Goal: Task Accomplishment & Management: Complete application form

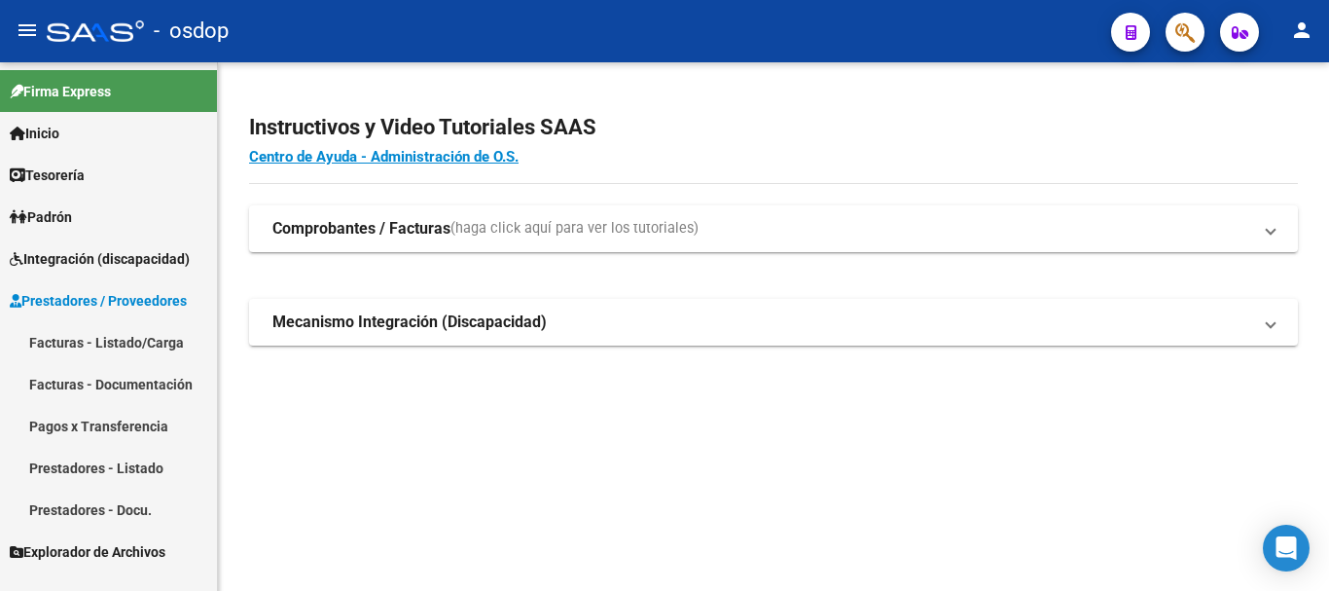
click at [103, 342] on link "Facturas - Listado/Carga" at bounding box center [108, 342] width 217 height 42
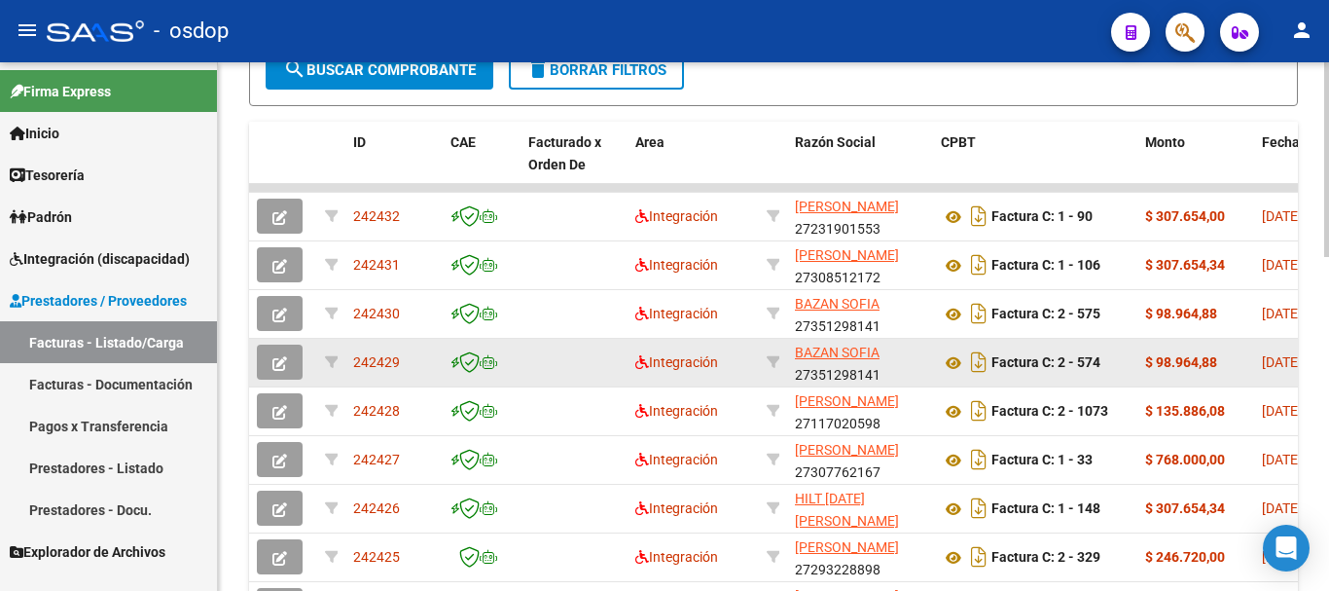
scroll to position [487, 0]
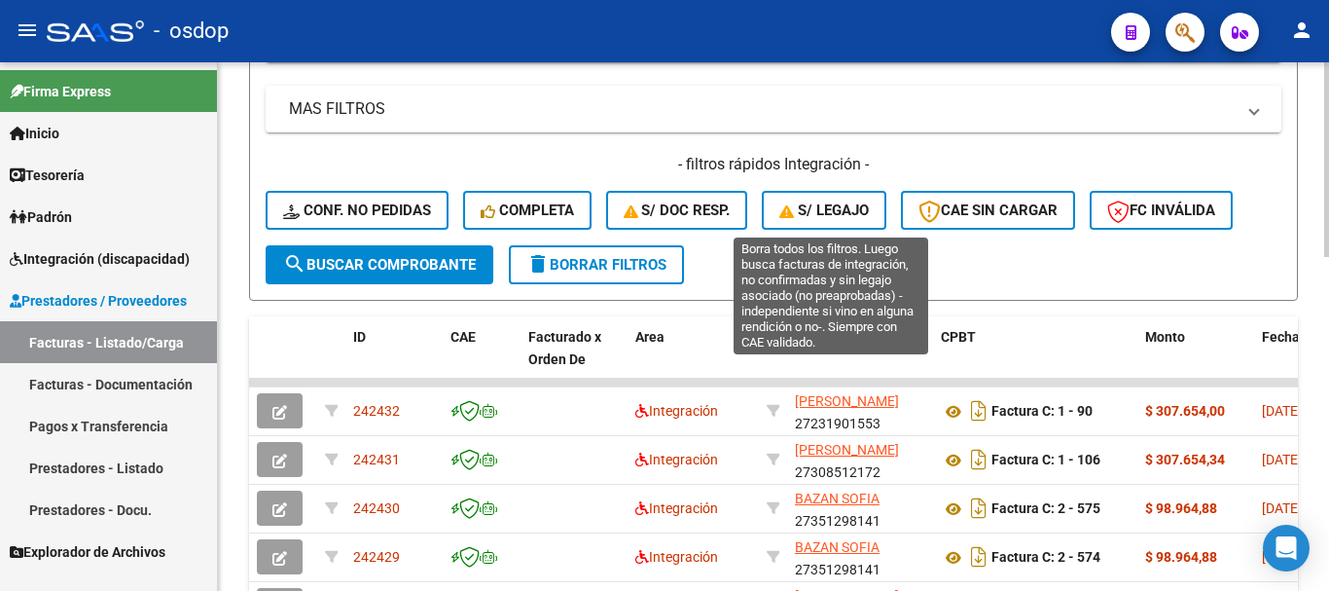
click at [814, 198] on button "S/ legajo" at bounding box center [824, 210] width 125 height 39
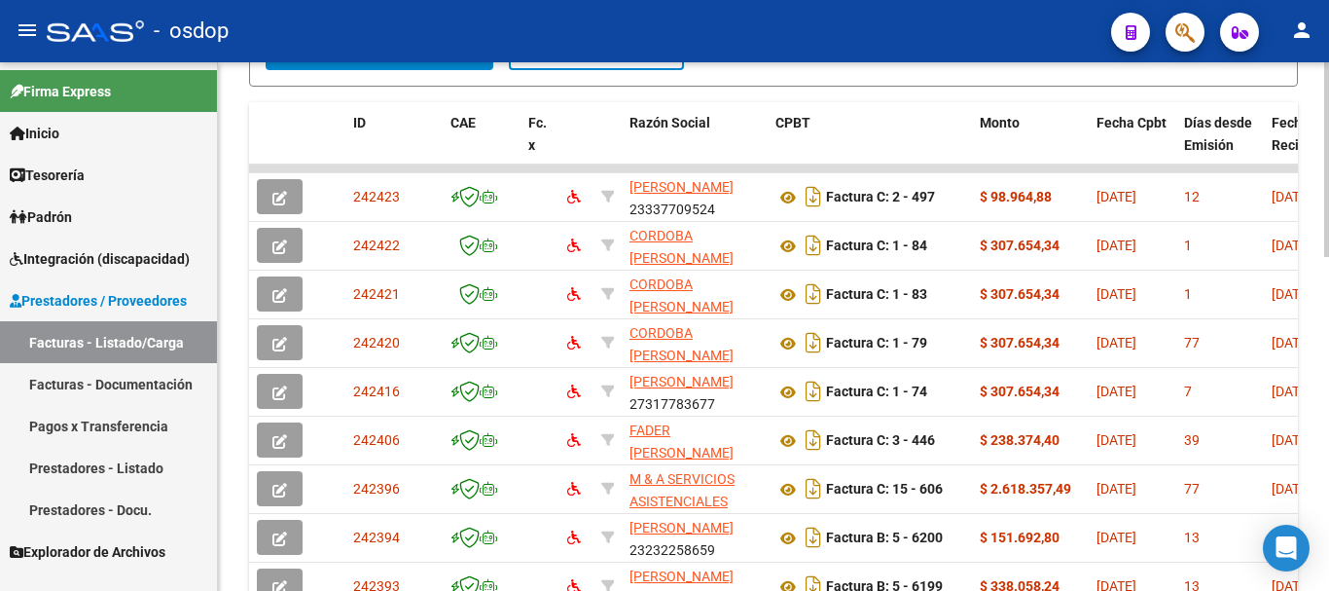
scroll to position [681, 0]
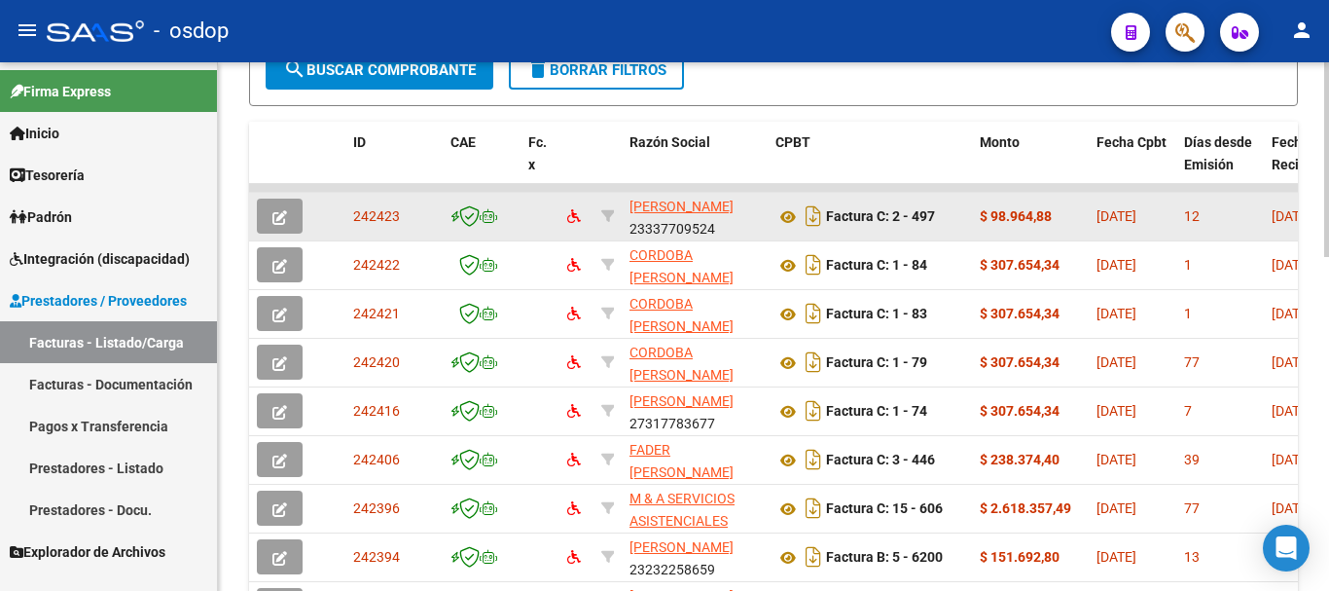
click at [283, 212] on icon "button" at bounding box center [279, 217] width 15 height 15
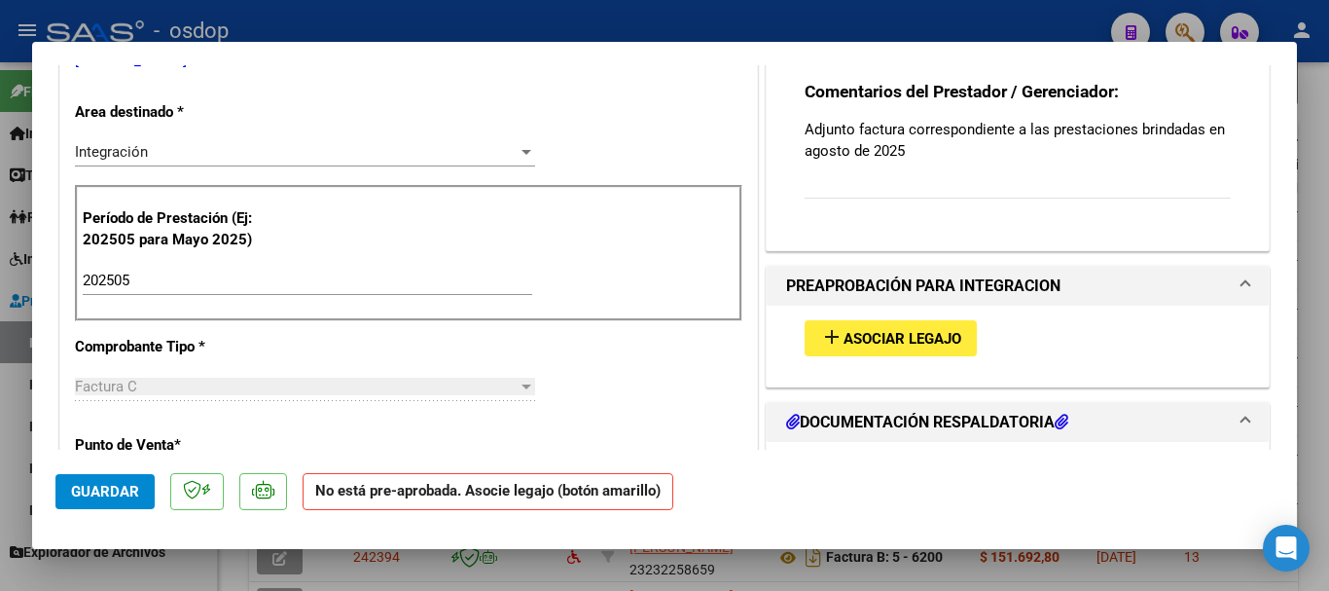
scroll to position [487, 0]
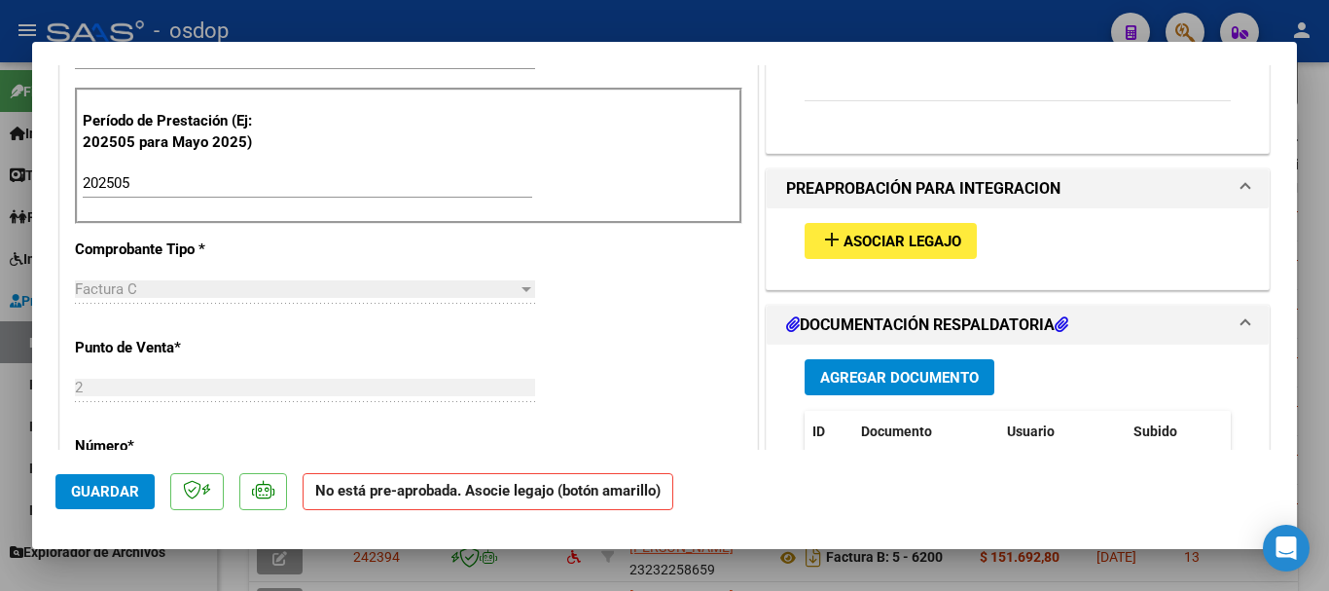
click at [704, 13] on div at bounding box center [664, 295] width 1329 height 591
click at [704, 13] on div "- osdop" at bounding box center [571, 31] width 1049 height 43
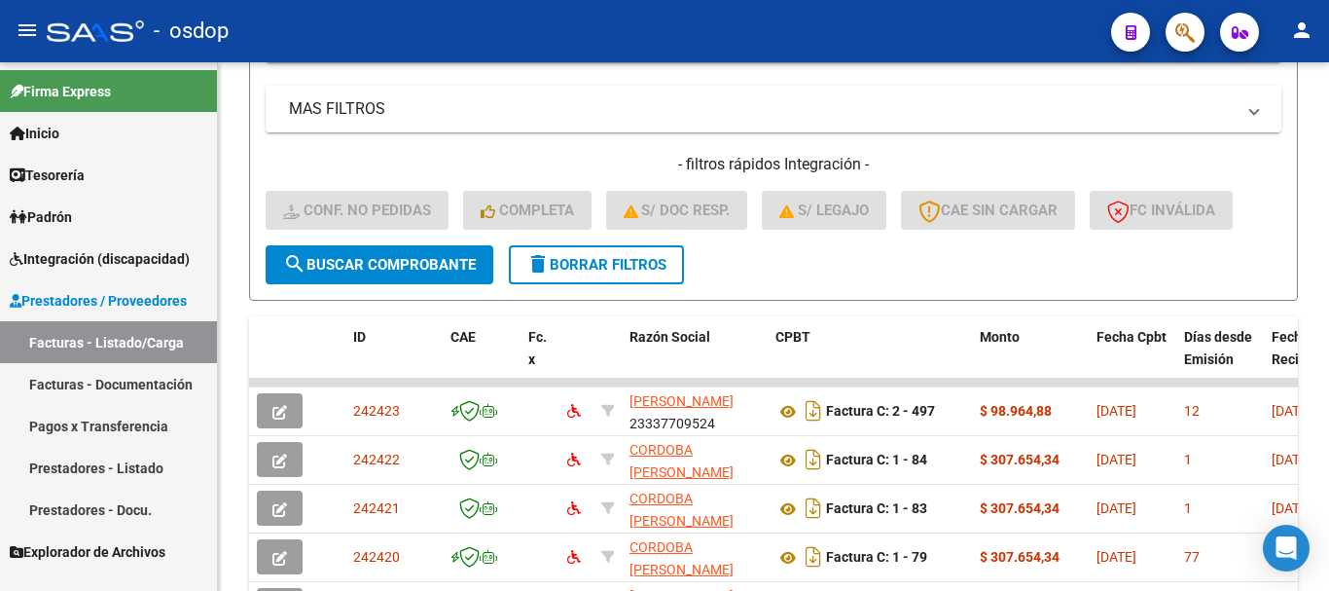
click at [110, 343] on link "Facturas - Listado/Carga" at bounding box center [108, 342] width 217 height 42
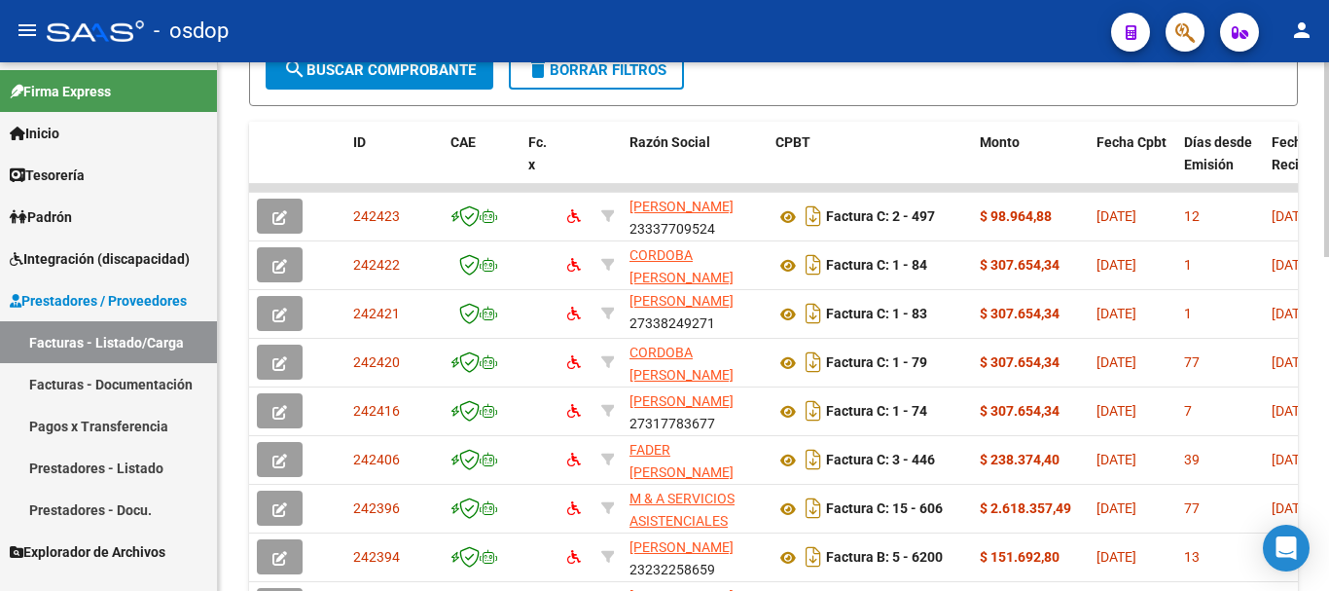
scroll to position [876, 0]
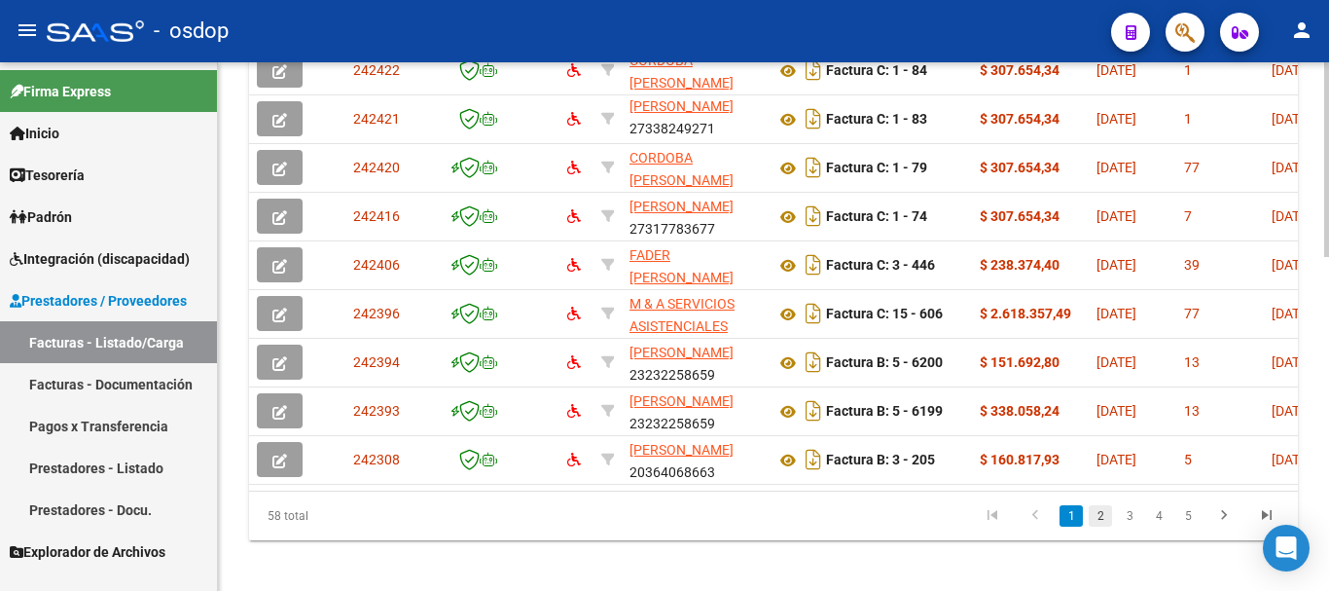
click at [1103, 526] on link "2" at bounding box center [1100, 515] width 23 height 21
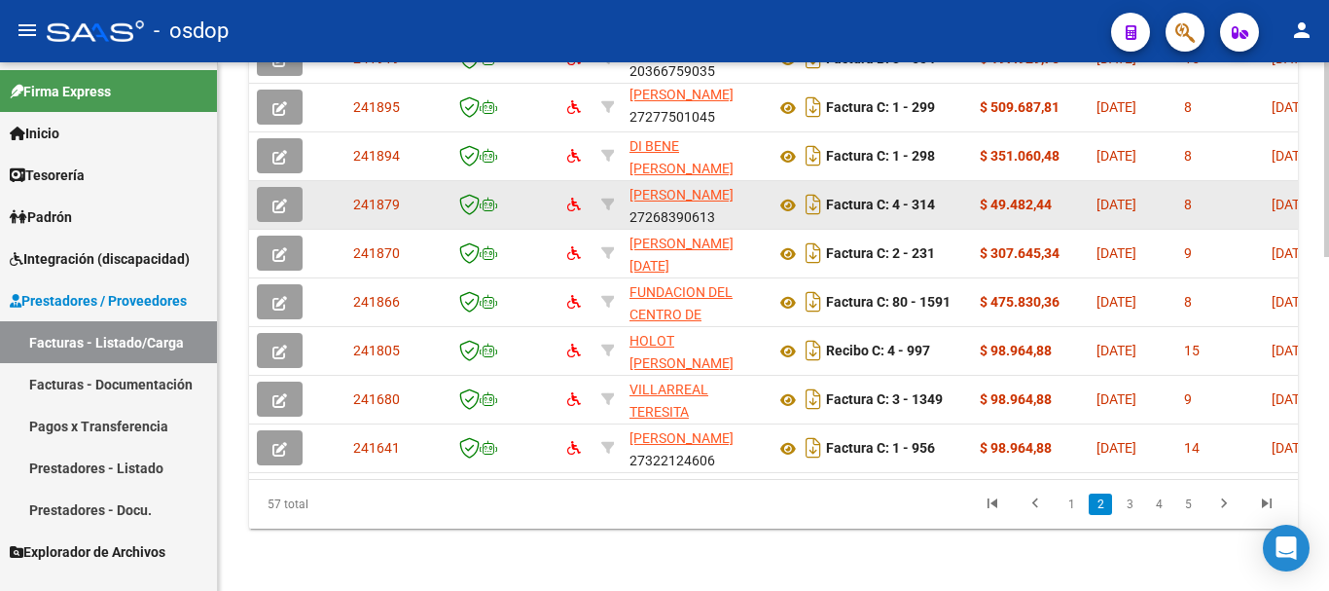
scroll to position [903, 0]
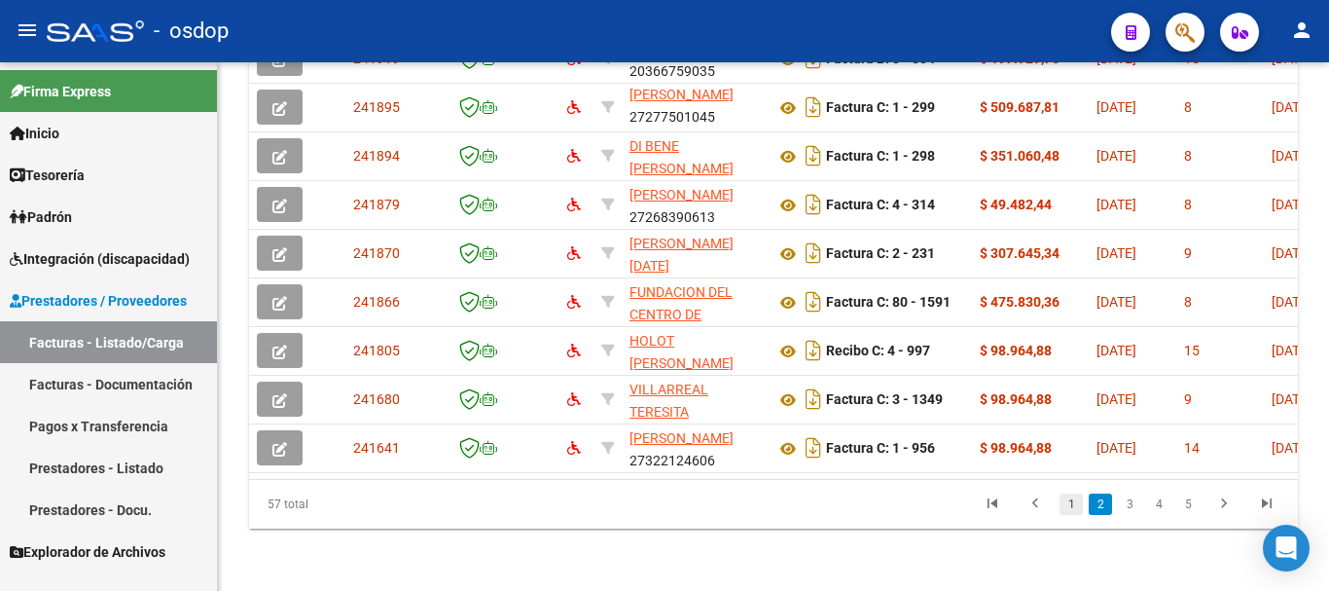
click at [1074, 502] on link "1" at bounding box center [1071, 503] width 23 height 21
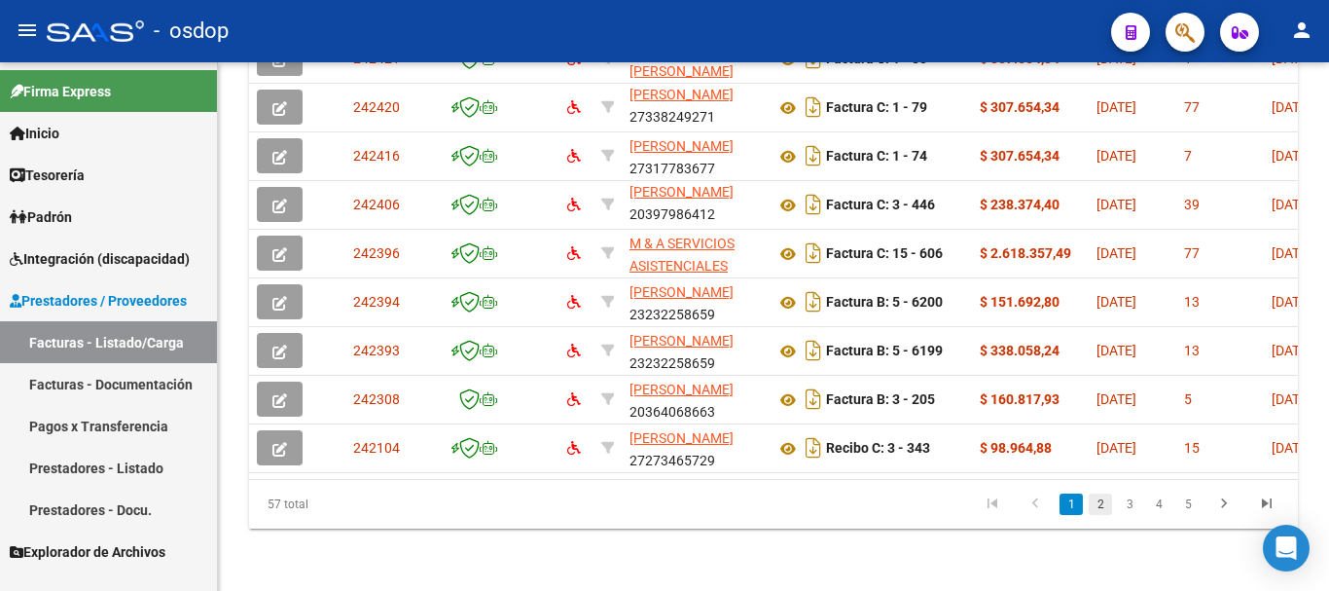
click at [1102, 505] on link "2" at bounding box center [1100, 503] width 23 height 21
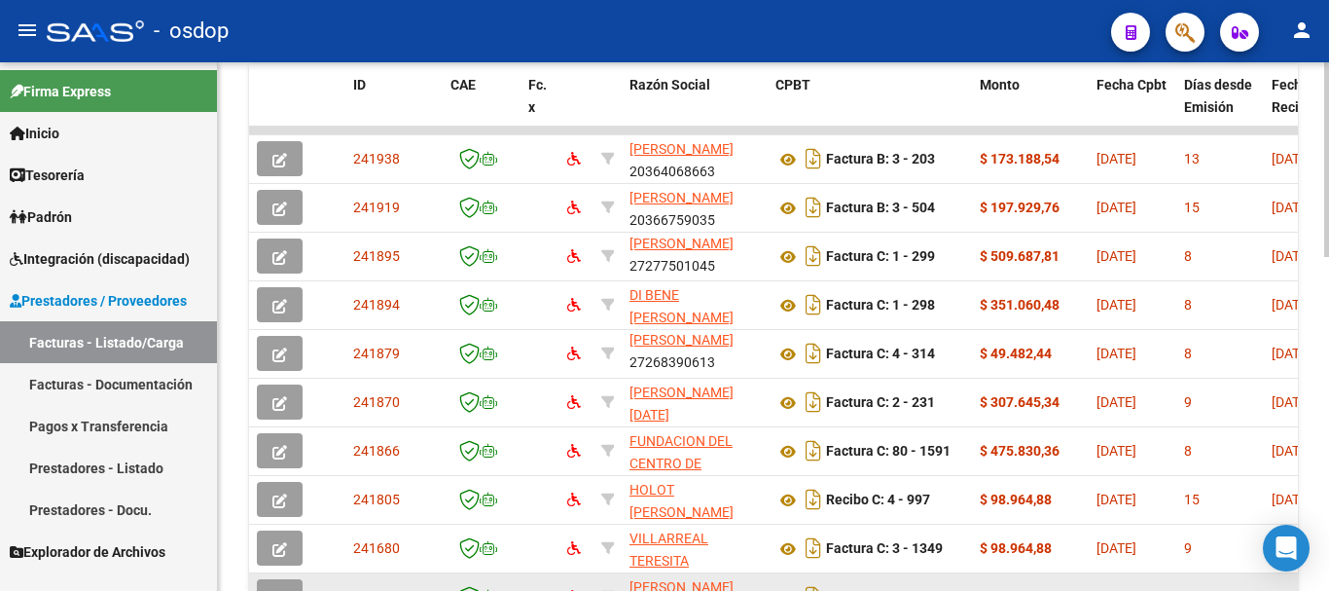
scroll to position [708, 0]
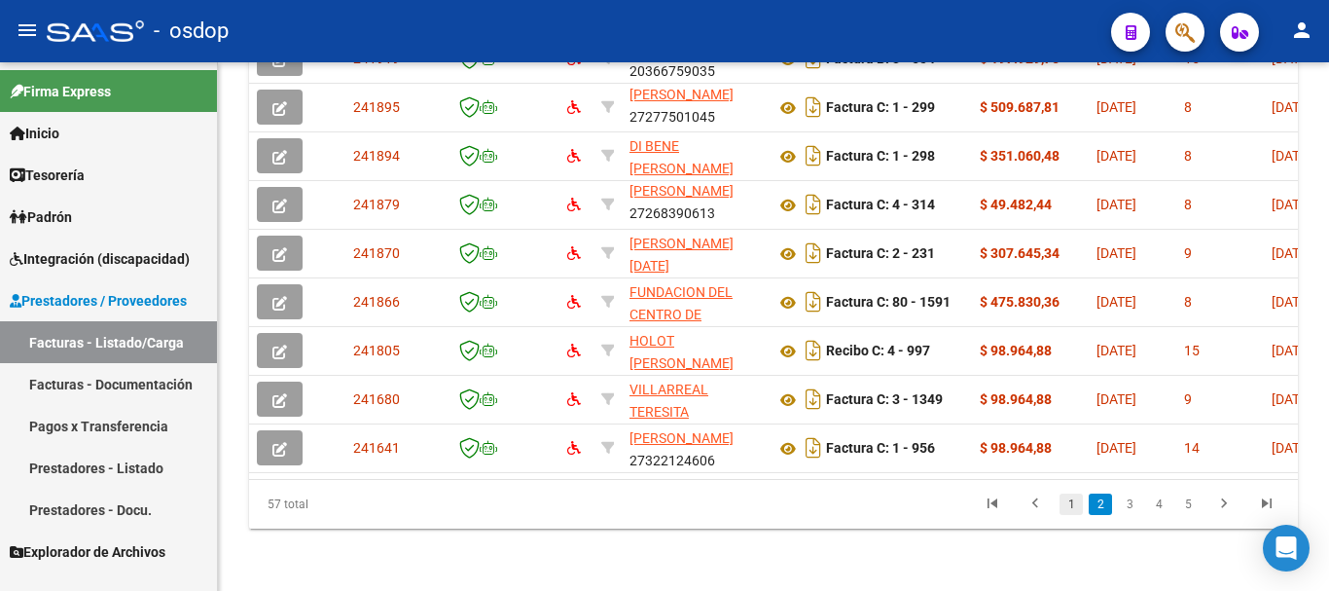
click at [1067, 508] on link "1" at bounding box center [1071, 503] width 23 height 21
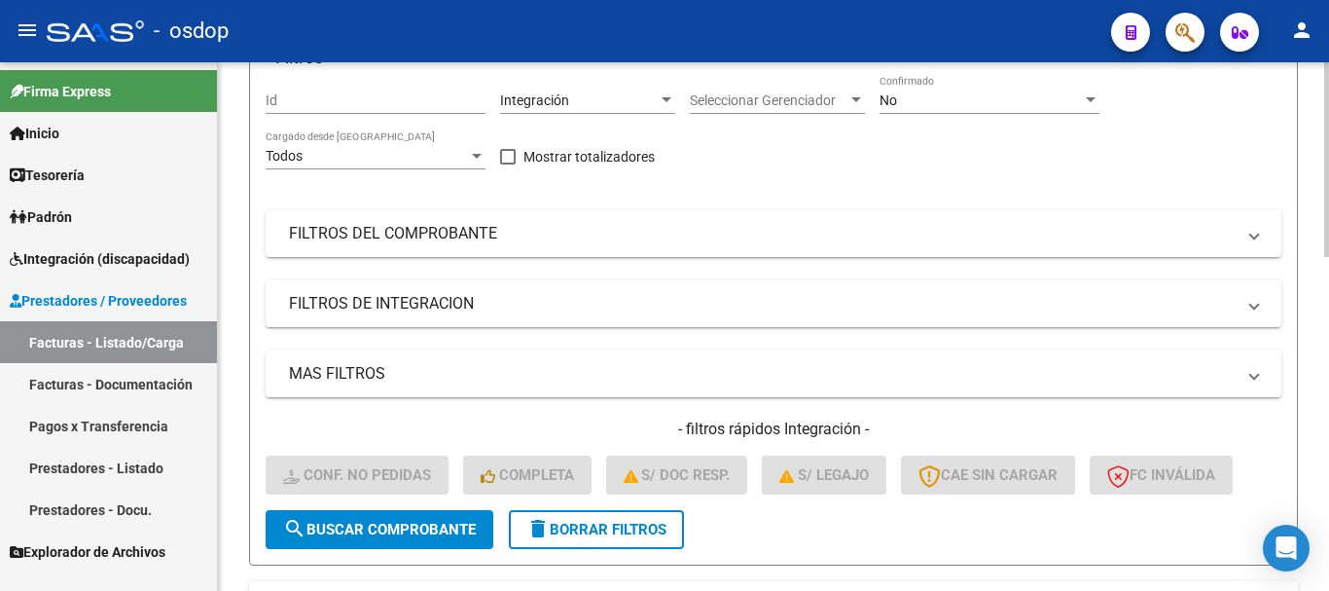
scroll to position [125, 0]
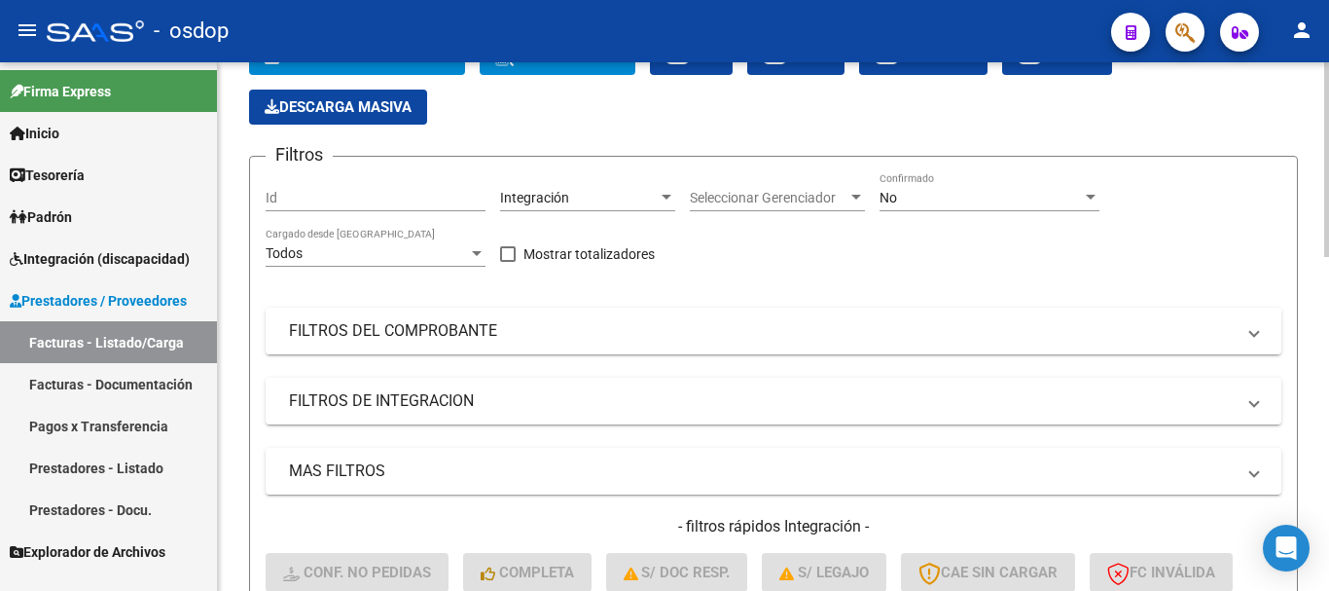
click at [399, 332] on mat-panel-title "FILTROS DEL COMPROBANTE" at bounding box center [762, 330] width 946 height 21
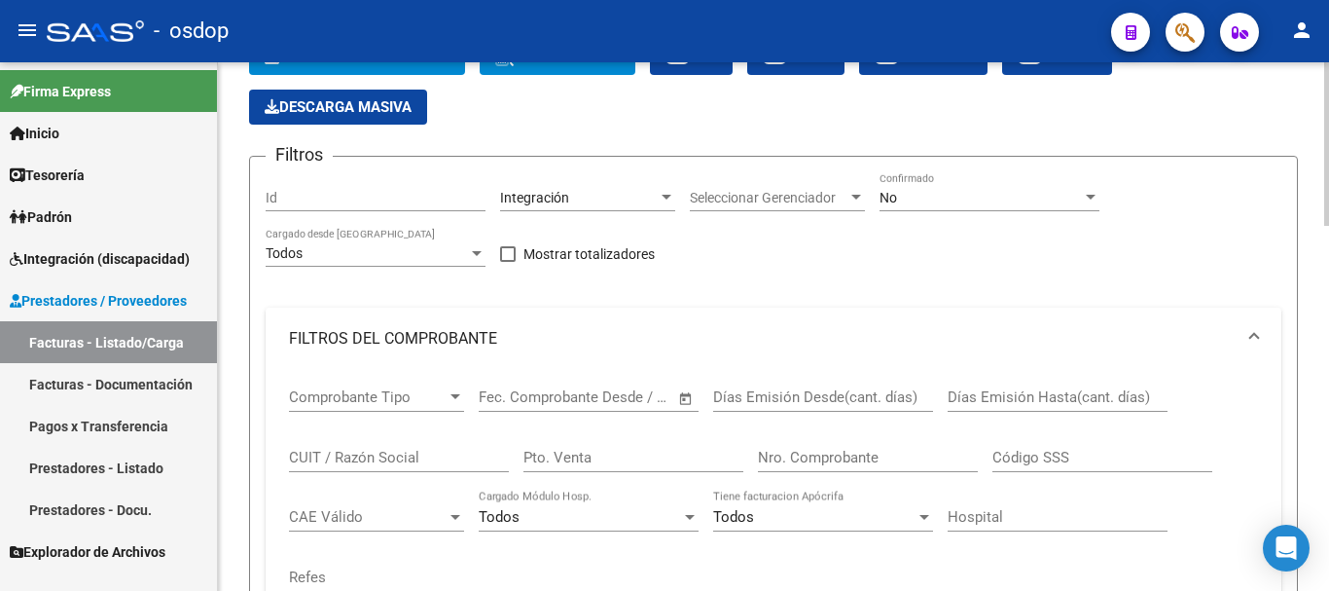
click at [399, 392] on span "Comprobante Tipo" at bounding box center [368, 397] width 158 height 18
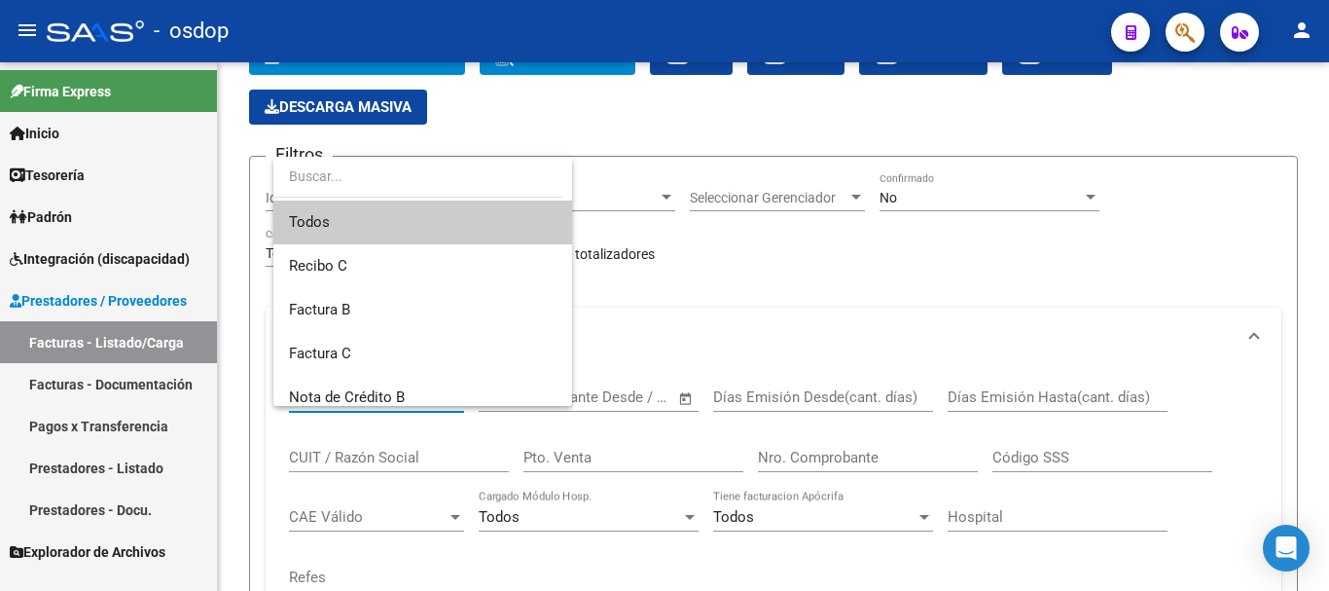
click at [748, 302] on div at bounding box center [664, 295] width 1329 height 591
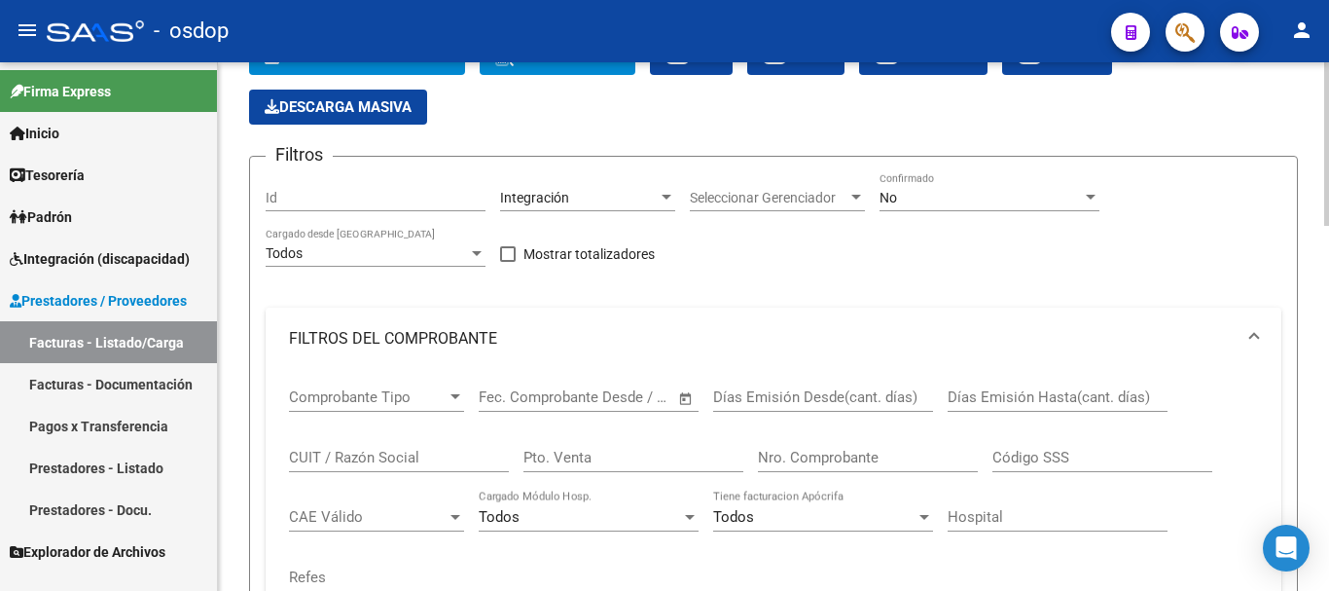
click at [399, 455] on input "CUIT / Razón Social" at bounding box center [399, 458] width 220 height 18
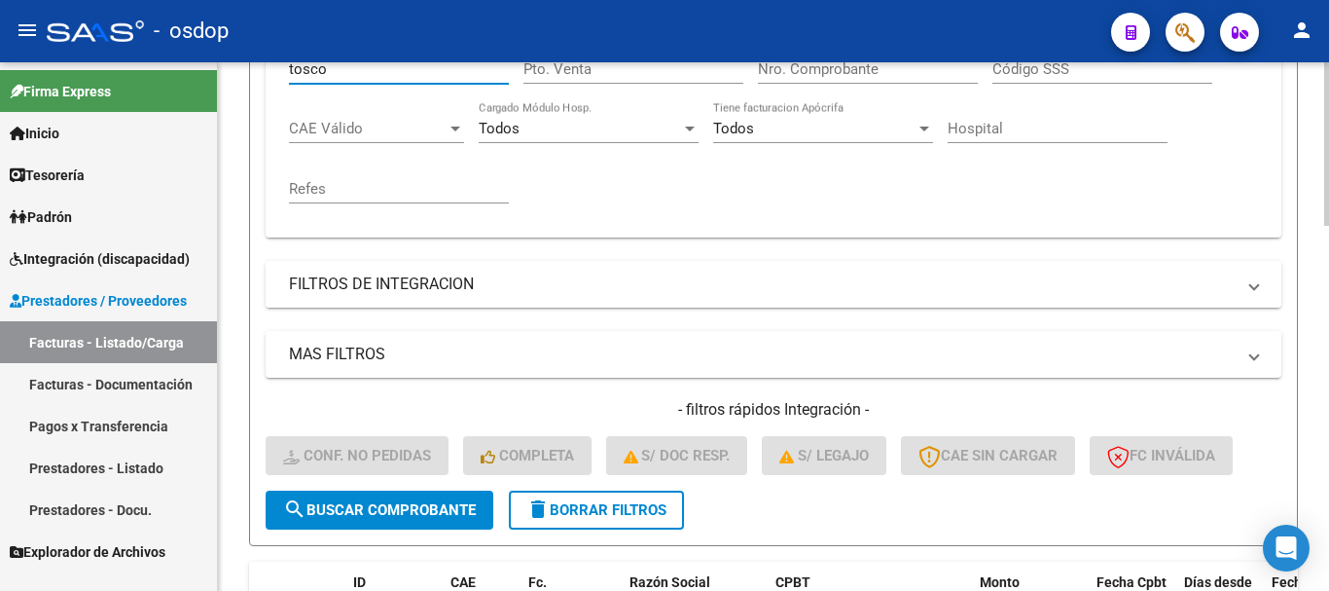
scroll to position [514, 0]
type input "tosco"
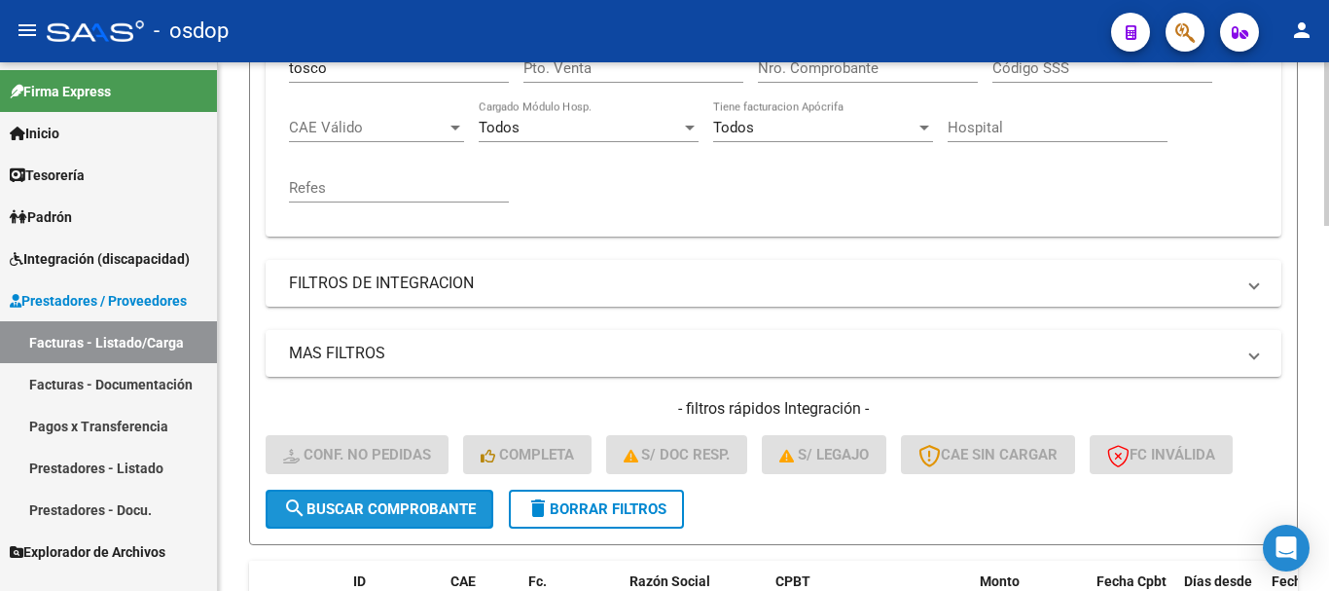
click at [380, 497] on button "search Buscar Comprobante" at bounding box center [380, 509] width 228 height 39
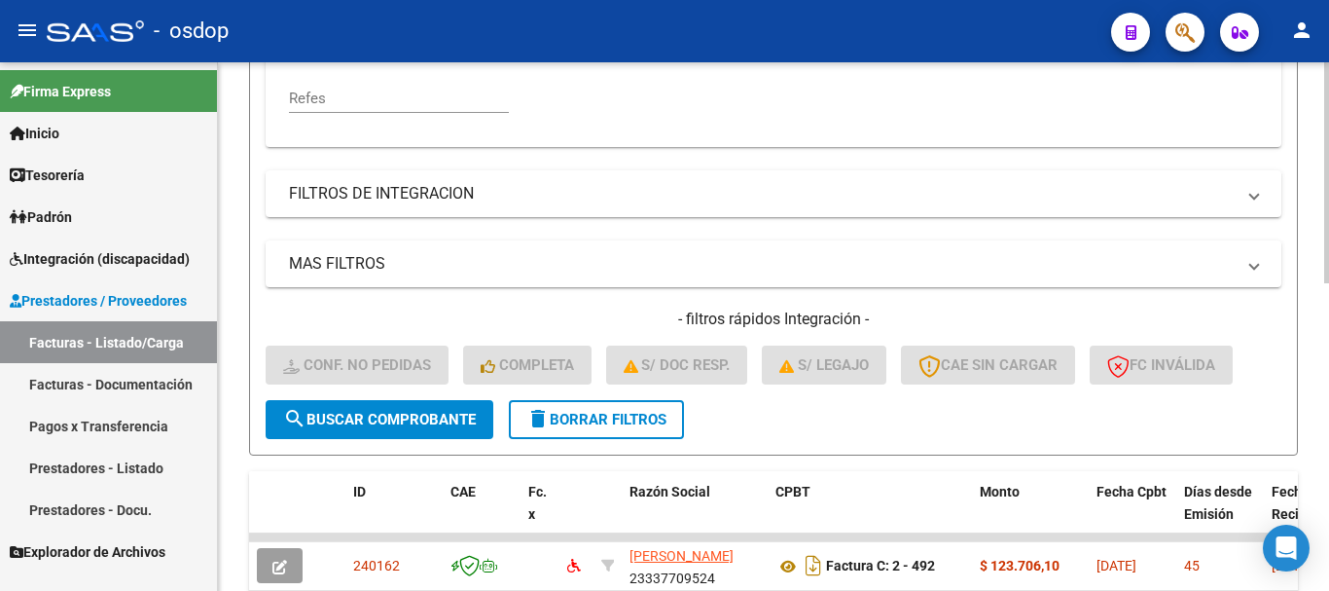
scroll to position [737, 0]
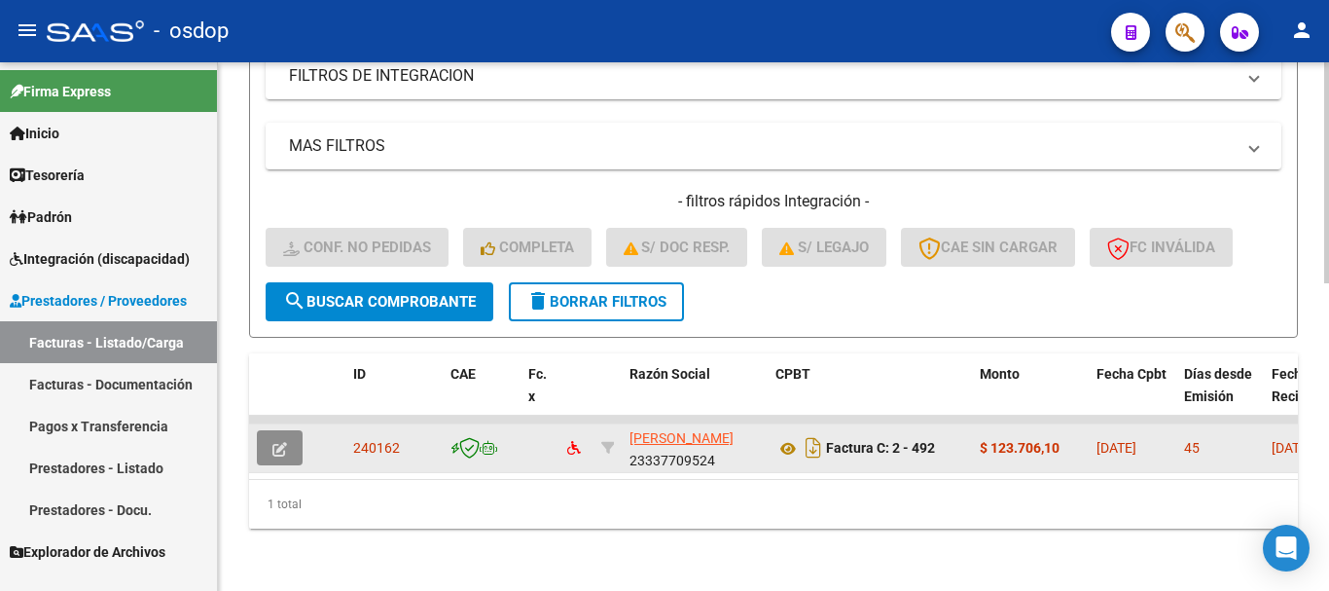
click at [287, 435] on button "button" at bounding box center [280, 447] width 46 height 35
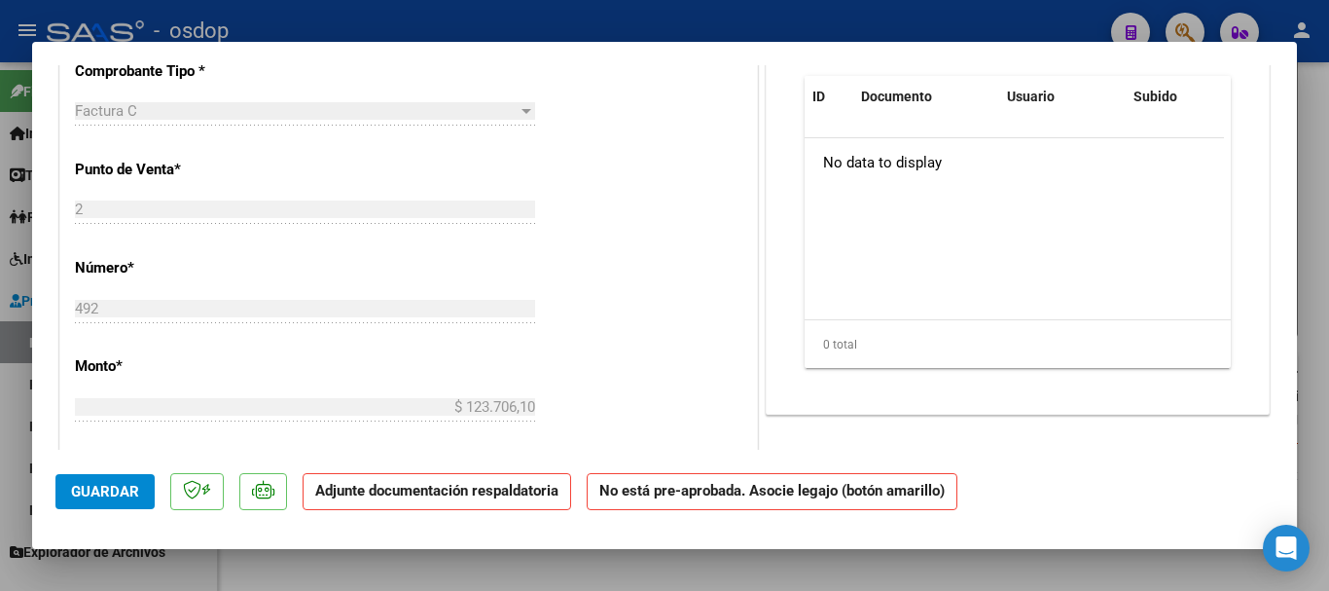
scroll to position [389, 0]
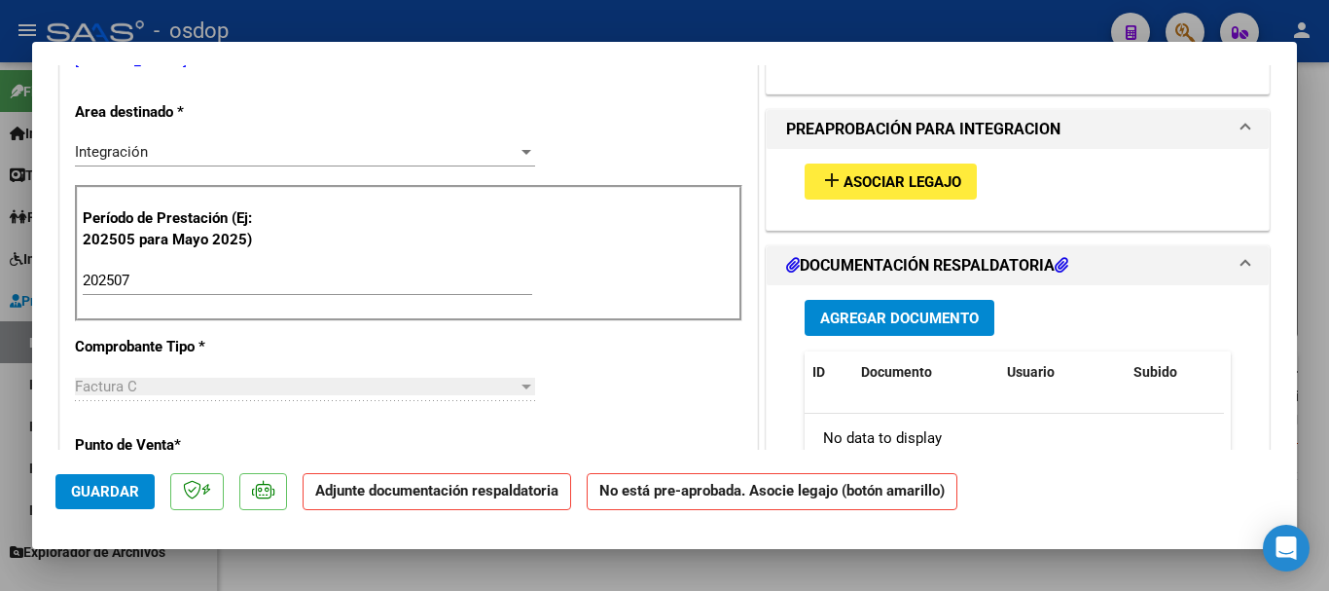
click at [661, 28] on div at bounding box center [664, 295] width 1329 height 591
type input "$ 0,00"
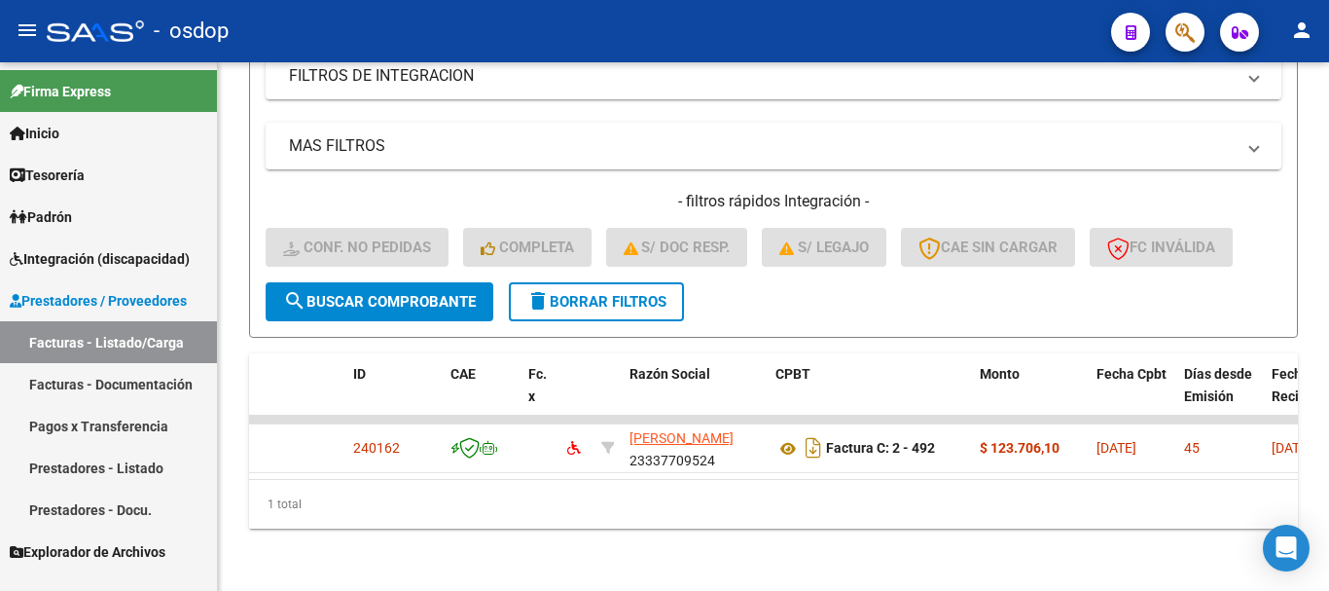
scroll to position [737, 0]
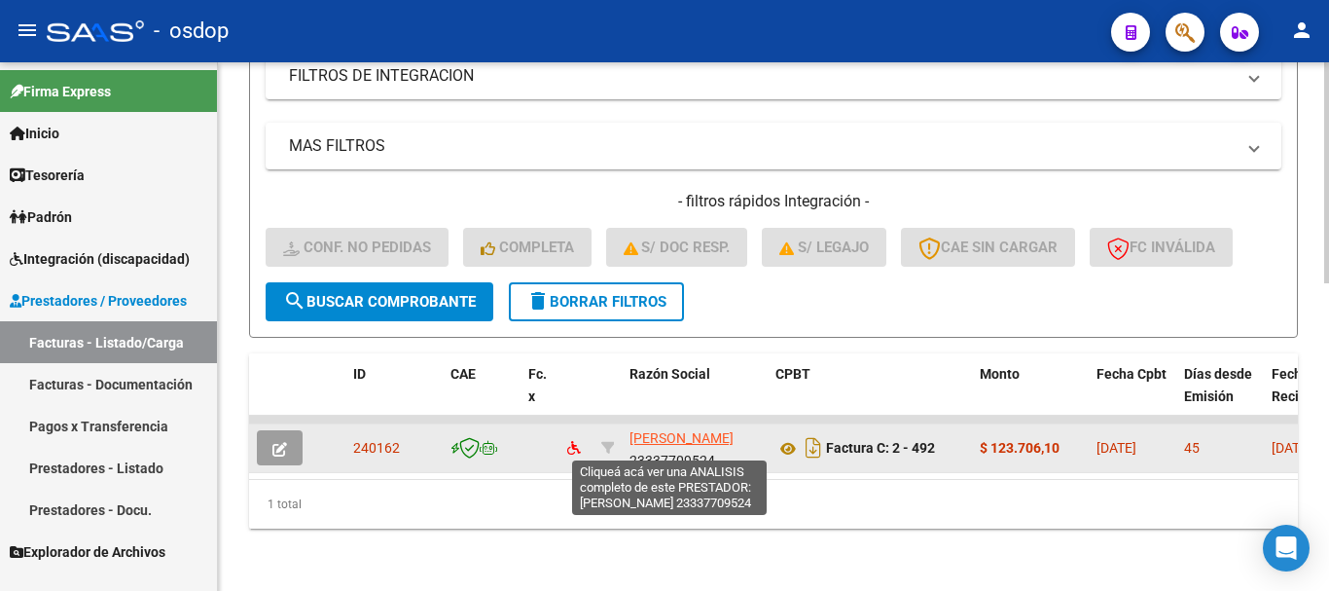
click at [653, 430] on span "[PERSON_NAME]" at bounding box center [682, 438] width 104 height 16
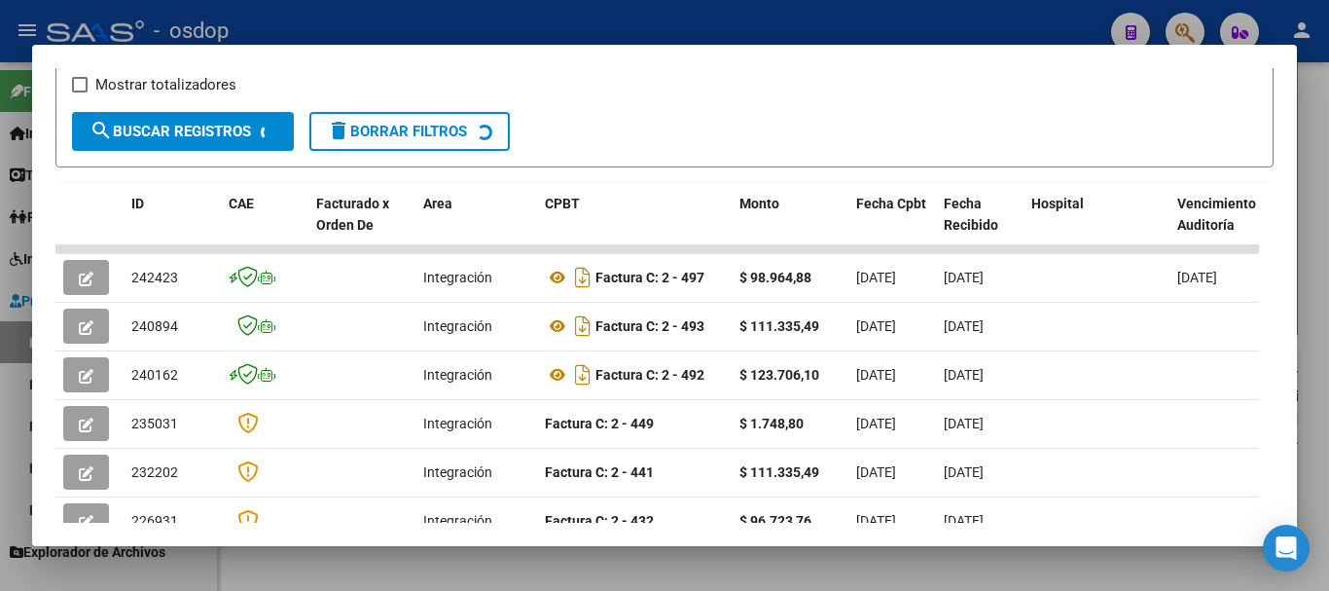
scroll to position [365, 0]
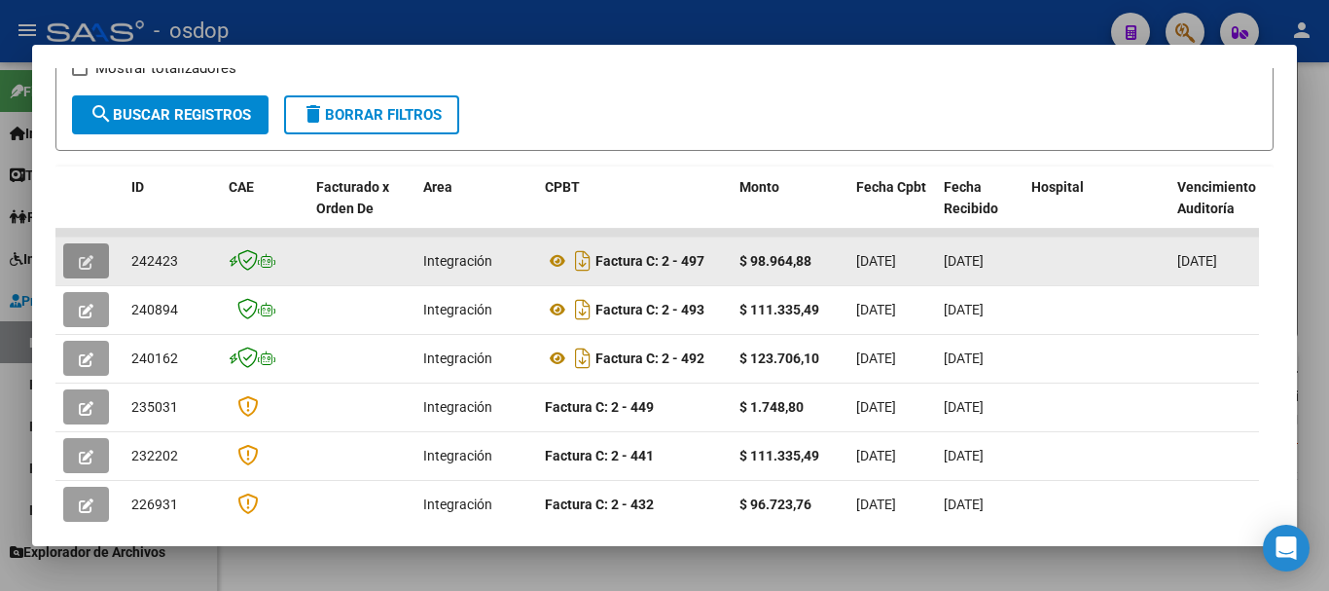
click at [96, 271] on button "button" at bounding box center [86, 260] width 46 height 35
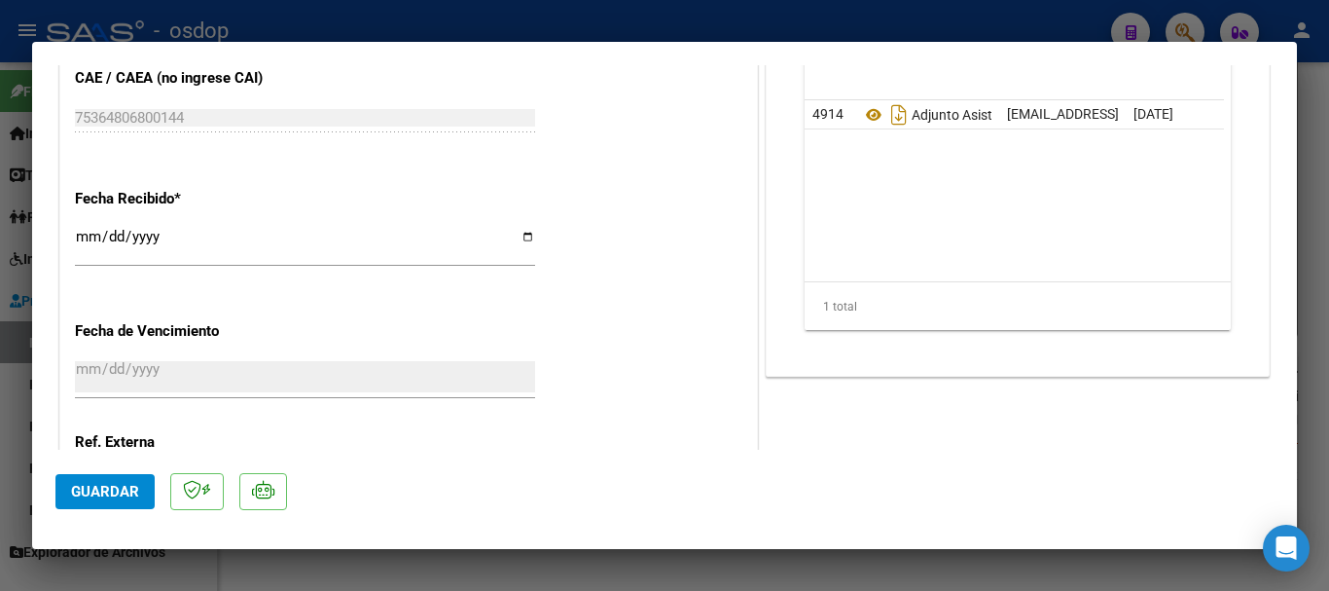
scroll to position [1007, 0]
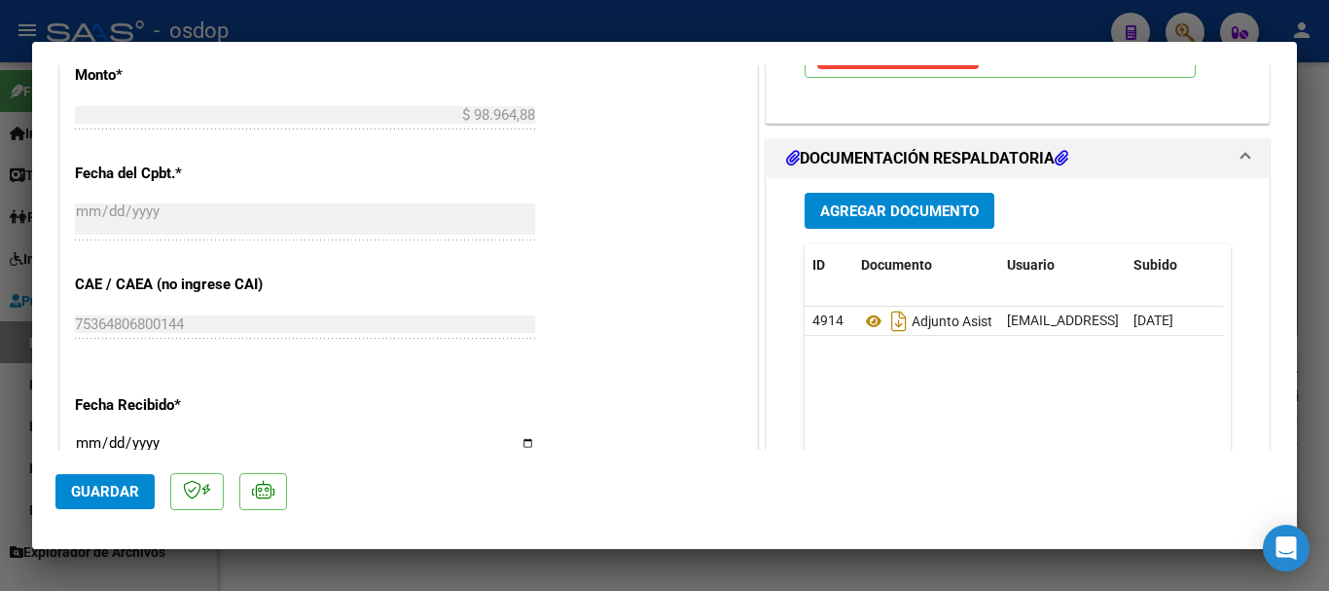
click at [715, 18] on div at bounding box center [664, 295] width 1329 height 591
type input "$ 0,00"
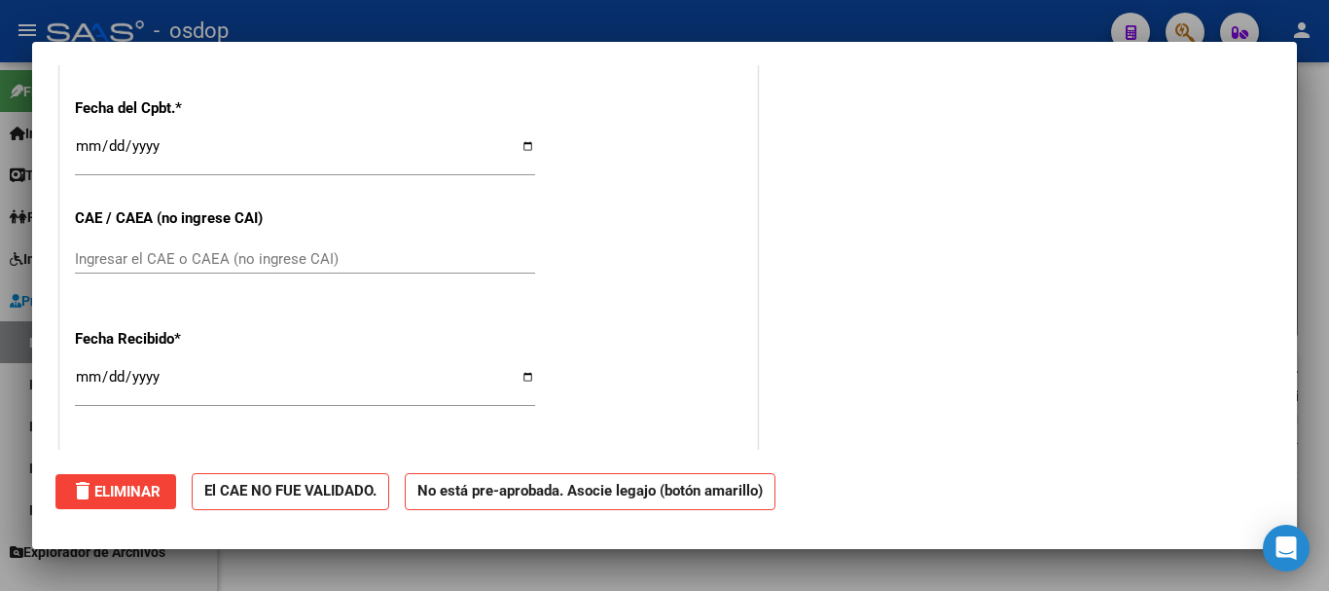
scroll to position [0, 0]
